Goal: Find specific page/section: Find specific page/section

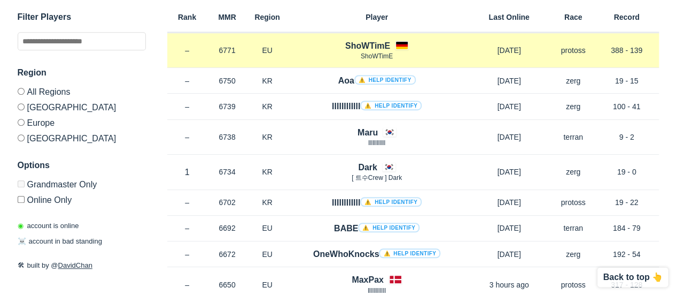
scroll to position [321, 0]
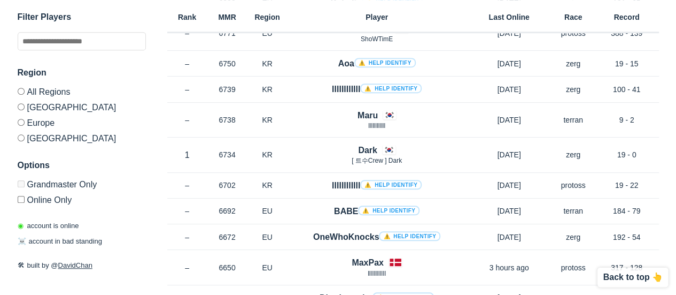
click at [25, 121] on label "Europe" at bounding box center [82, 122] width 128 height 16
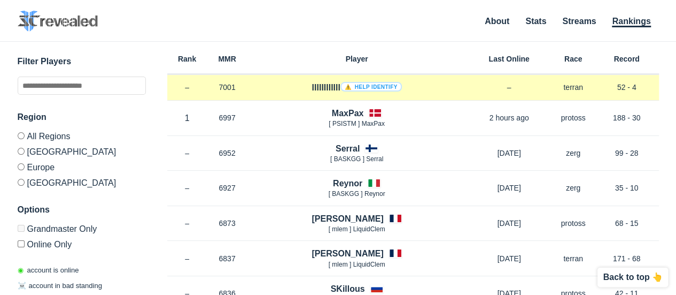
click at [330, 88] on h4 "llllllllllll ⚠️ Help identify" at bounding box center [357, 87] width 90 height 12
click at [291, 91] on div "llllllllllll ⚠️ Help identify" at bounding box center [357, 87] width 219 height 12
click at [437, 88] on div "llllllllllll ⚠️ Help identify" at bounding box center [357, 87] width 219 height 12
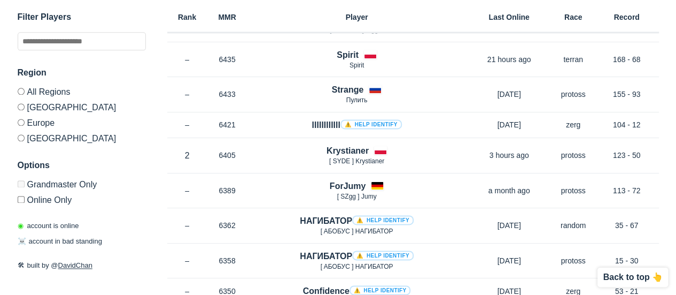
scroll to position [613, 0]
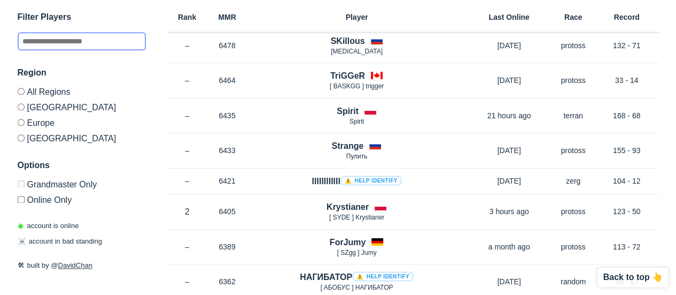
click at [51, 38] on input "text" at bounding box center [82, 41] width 128 height 18
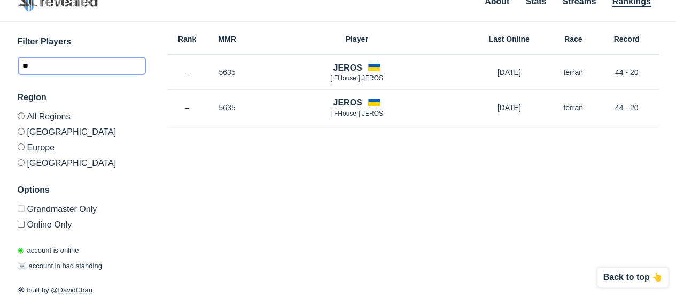
scroll to position [19, 0]
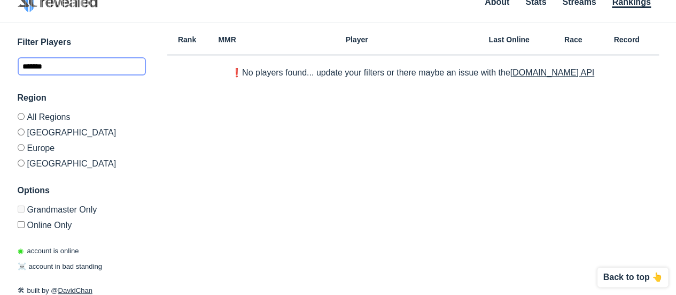
type input "*******"
